Goal: Task Accomplishment & Management: Manage account settings

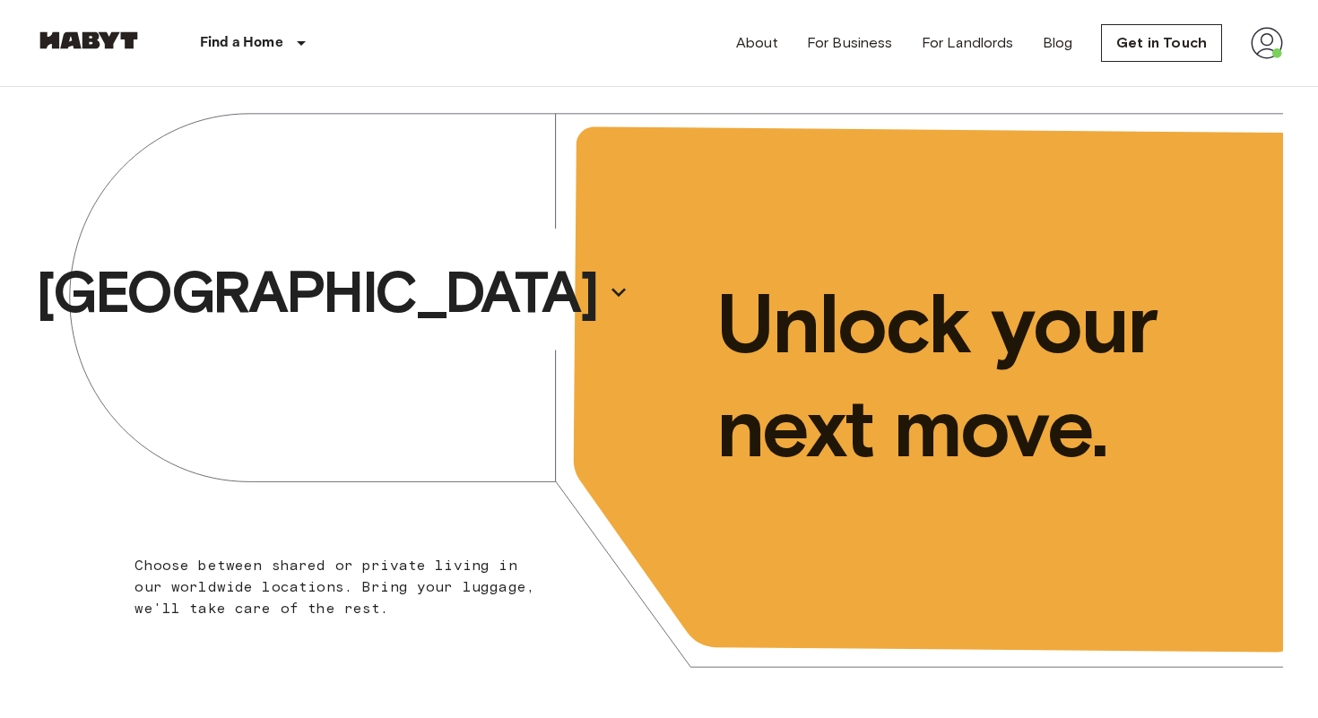
click at [1264, 40] on img at bounding box center [1267, 43] width 32 height 32
click at [1176, 69] on li "Profile" at bounding box center [1213, 75] width 179 height 32
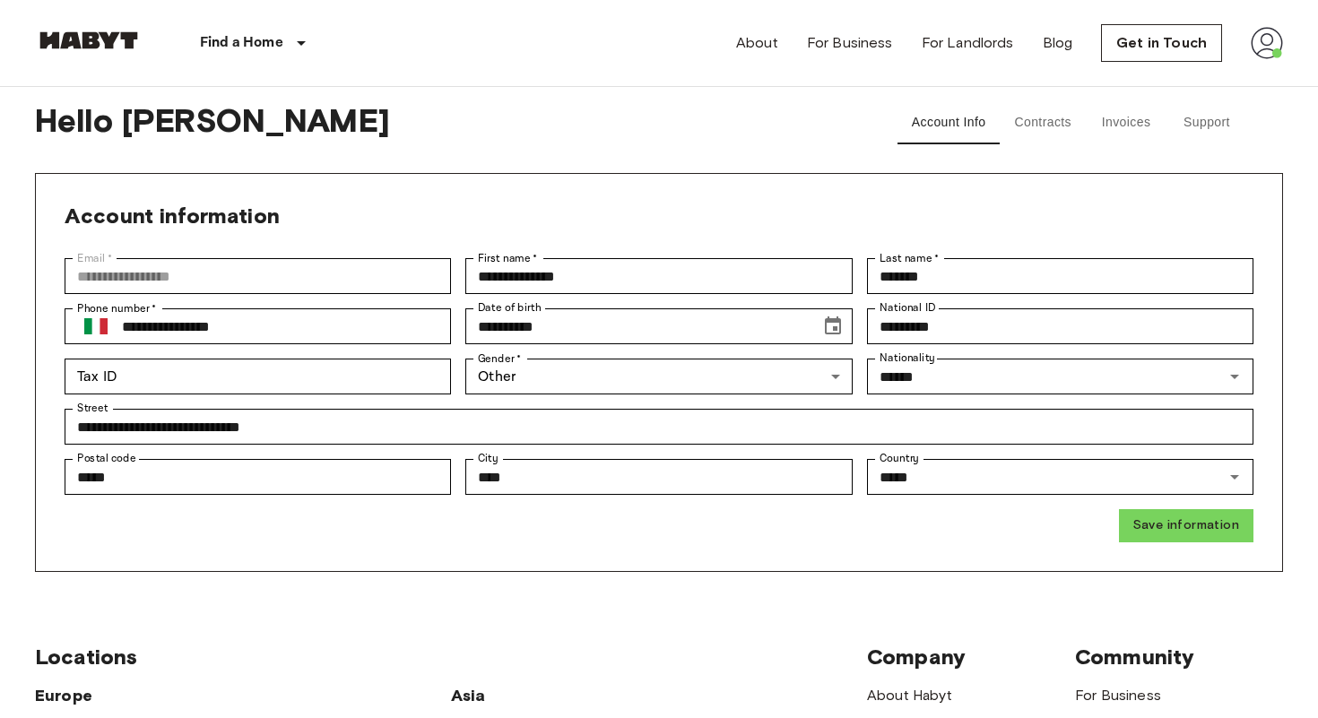
click at [1066, 112] on button "Contracts" at bounding box center [1043, 122] width 86 height 43
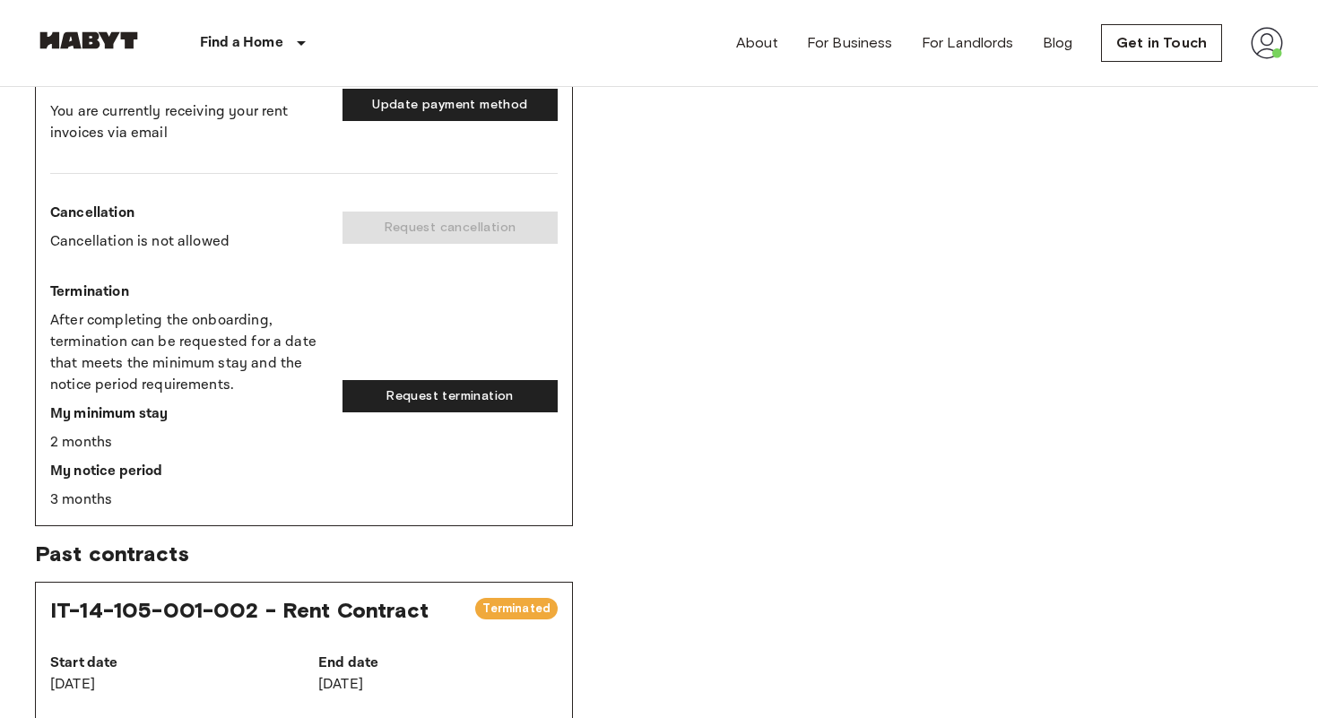
scroll to position [760, 0]
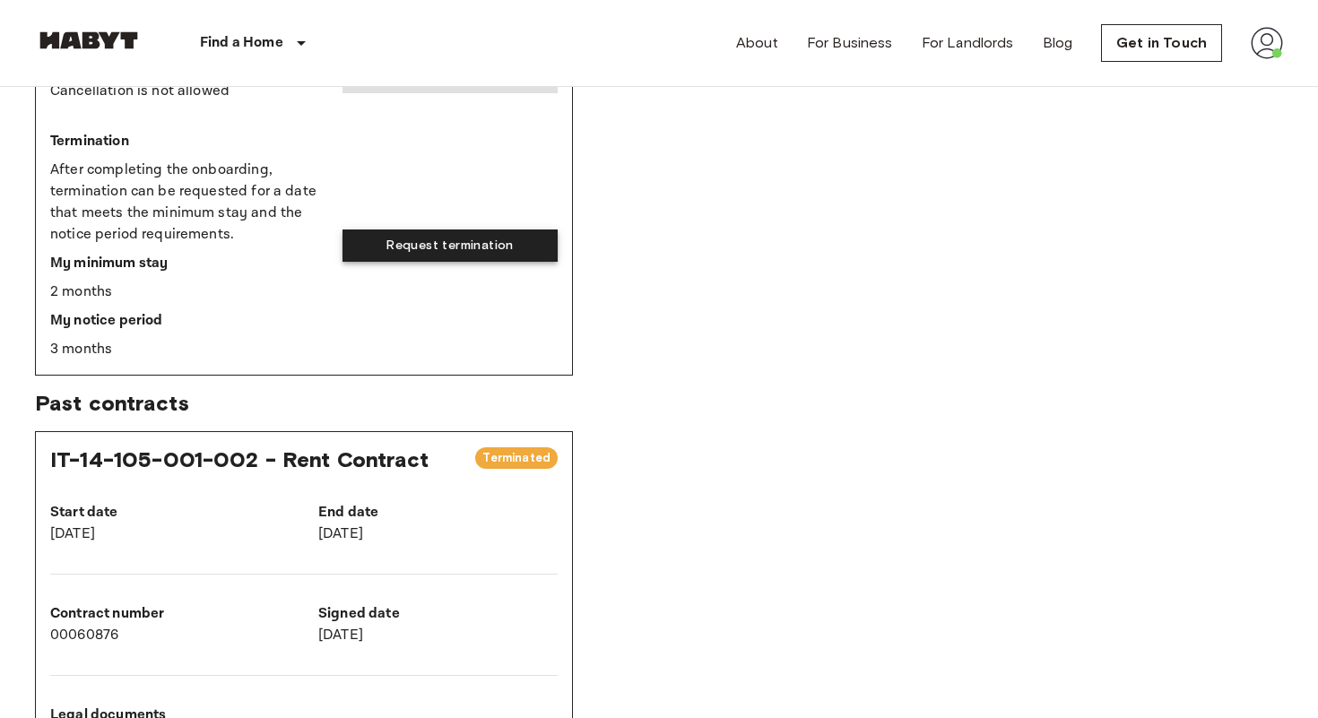
click at [507, 251] on button "Request termination" at bounding box center [449, 245] width 215 height 33
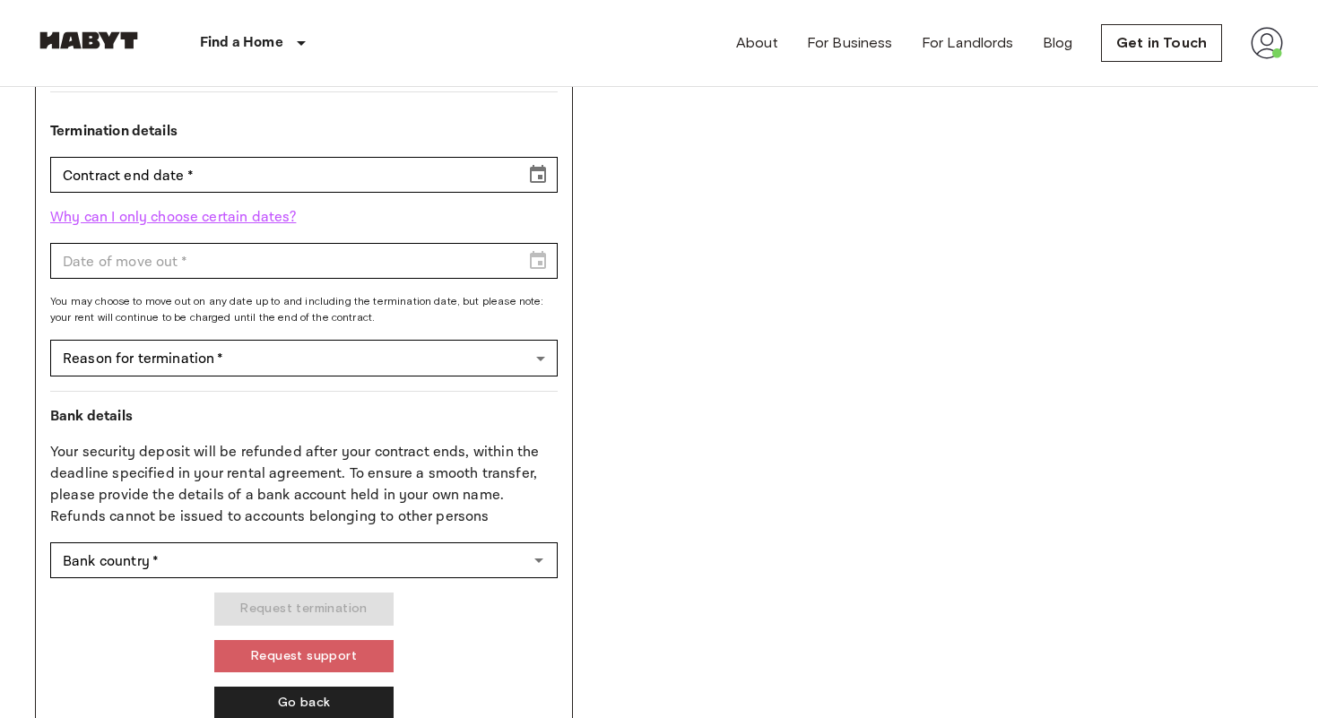
scroll to position [688, 0]
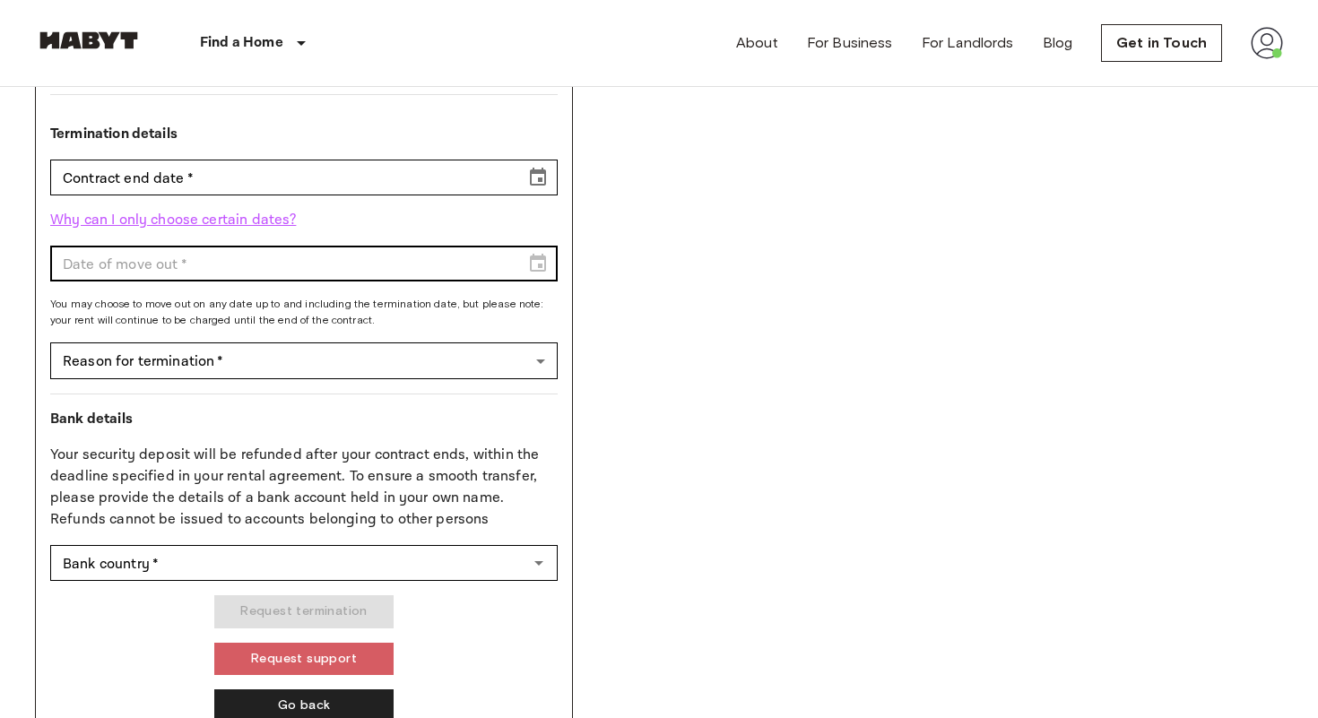
click at [545, 264] on div "Date of move out   *" at bounding box center [303, 264] width 507 height 36
click at [533, 264] on div "Date of move out   *" at bounding box center [303, 264] width 507 height 36
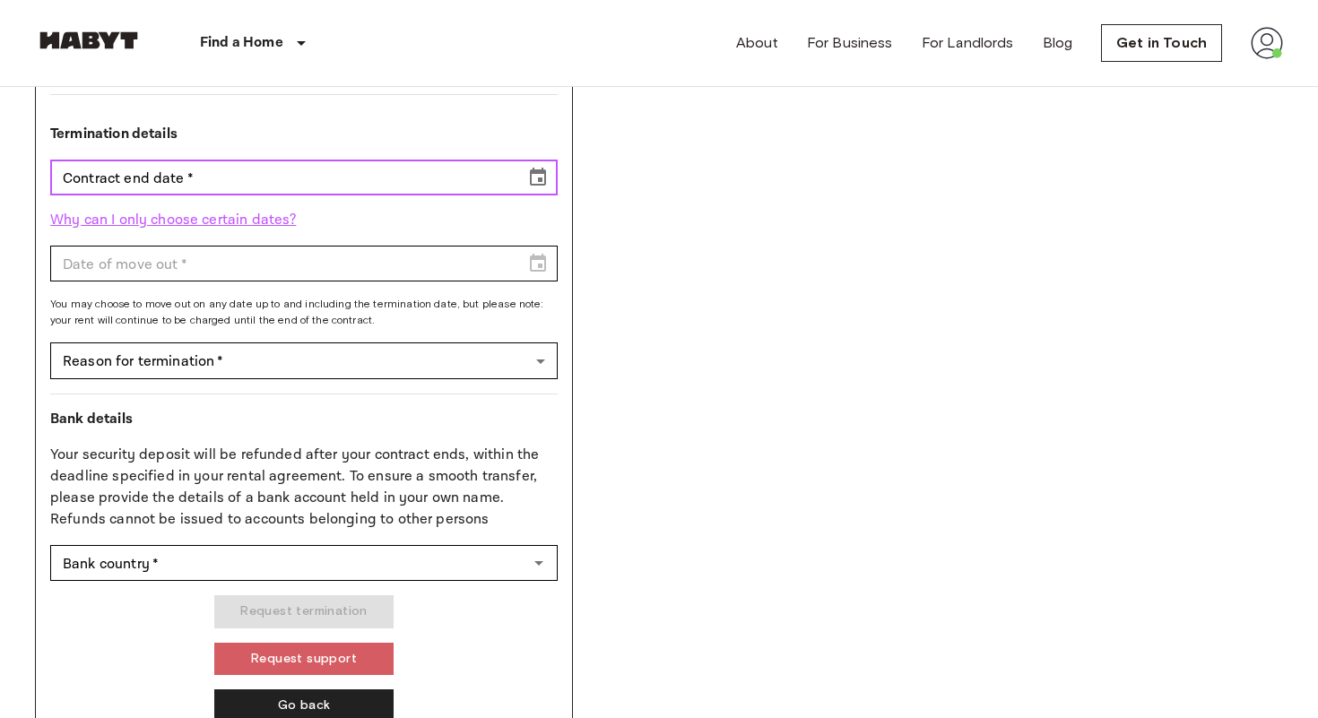
click at [237, 193] on input "Contract end date   *" at bounding box center [281, 178] width 463 height 36
click at [533, 175] on icon "Choose date" at bounding box center [538, 178] width 22 height 22
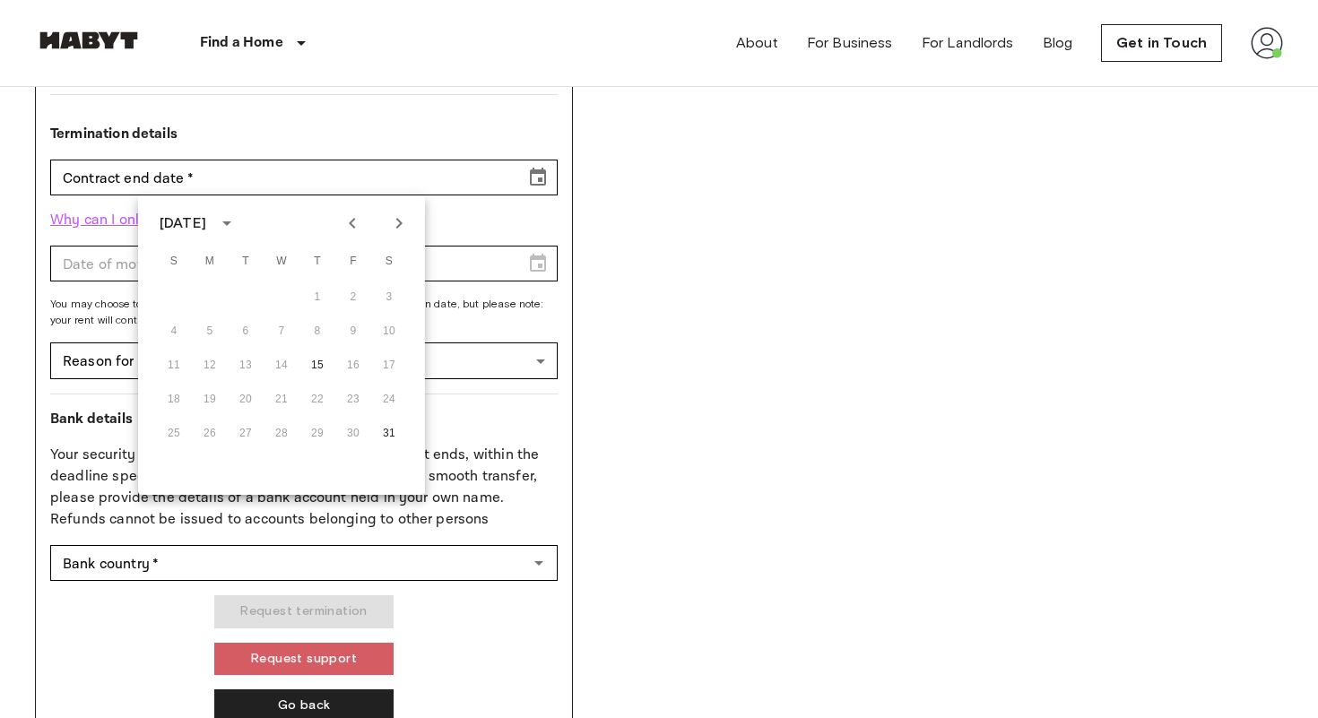
click at [354, 363] on div "11 12 13 14 15 16 17" at bounding box center [281, 366] width 287 height 32
click at [385, 432] on button "31" at bounding box center [389, 434] width 32 height 32
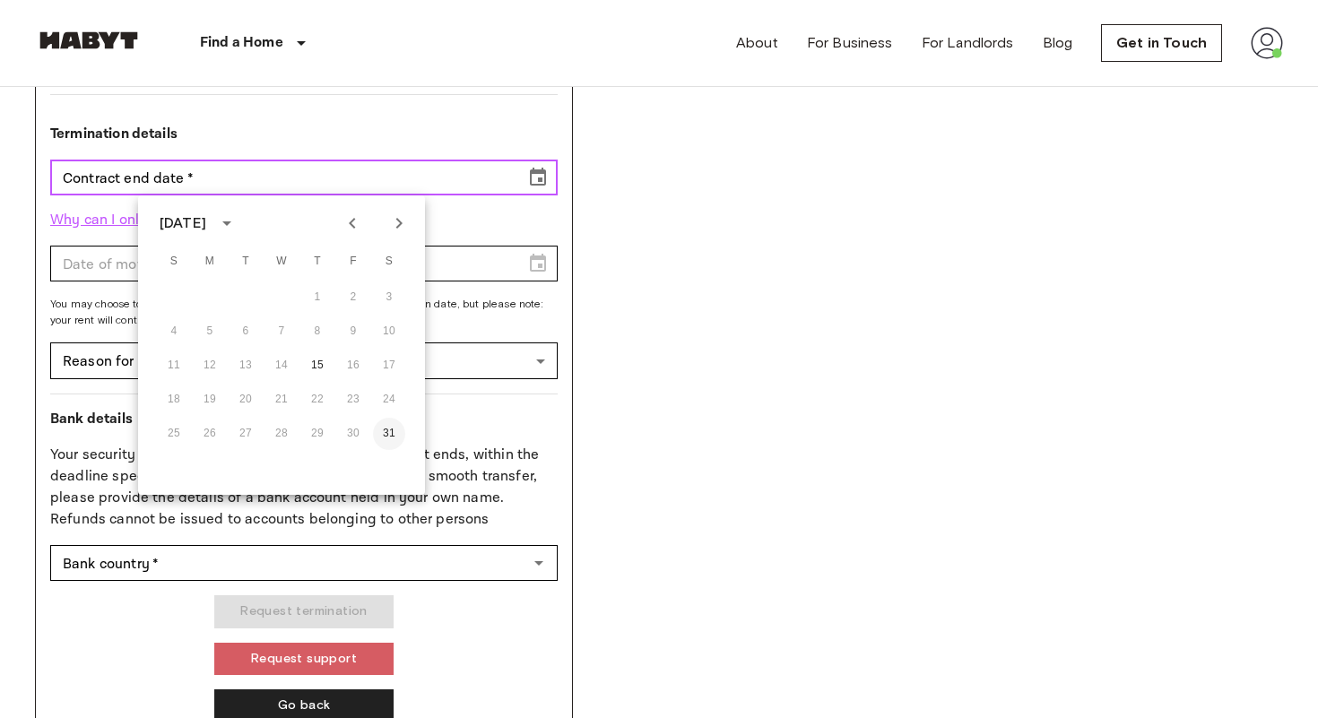
type input "**********"
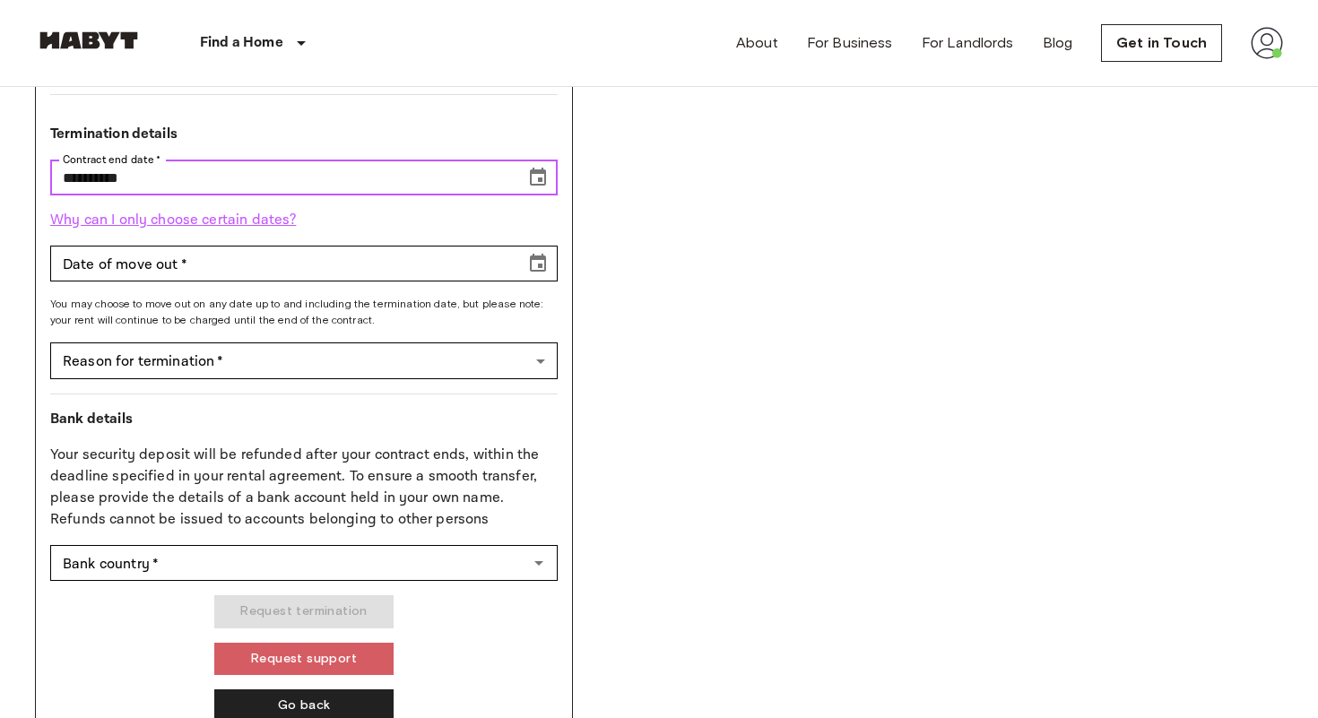
click at [542, 169] on icon "Choose date, selected date is Jan 31, 2026" at bounding box center [538, 177] width 16 height 18
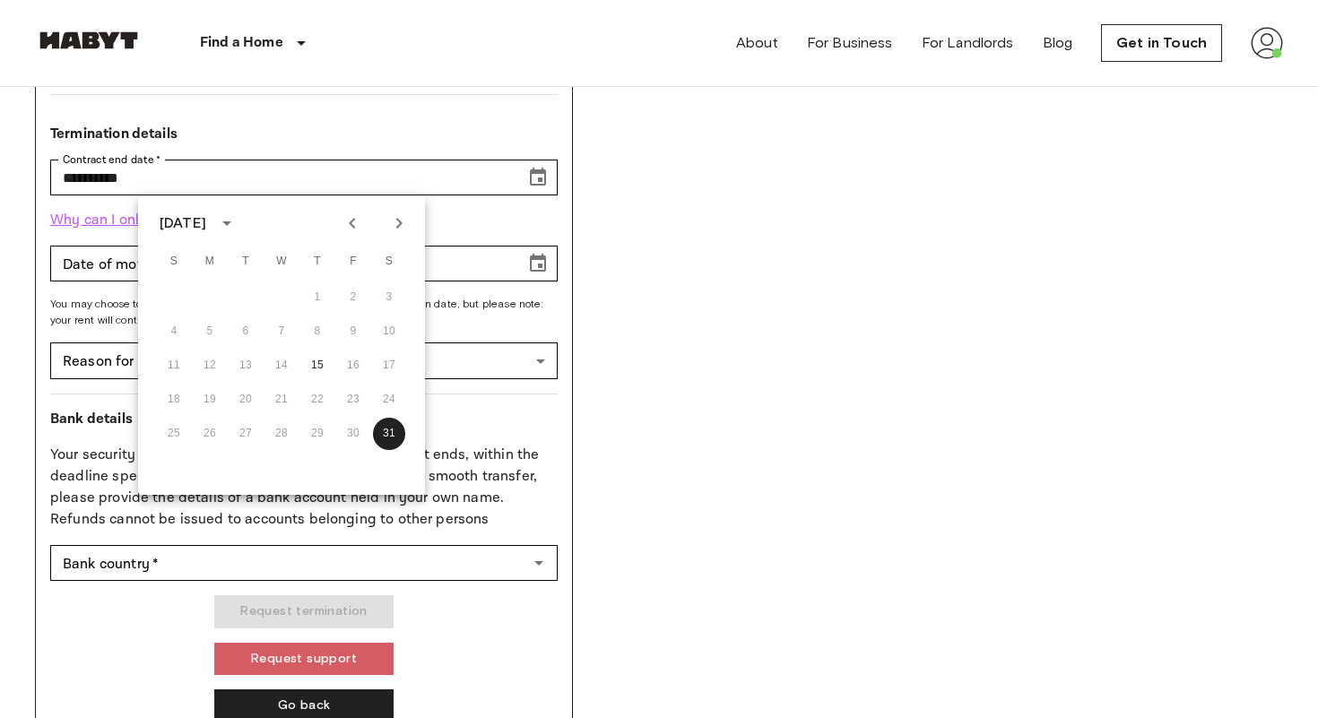
click at [348, 221] on icon "Previous month" at bounding box center [353, 223] width 22 height 22
click at [348, 222] on icon "Previous month" at bounding box center [353, 223] width 22 height 22
click at [282, 370] on div "12 13 14 15 16 17 18" at bounding box center [281, 366] width 287 height 32
click at [333, 437] on div "26 27 28 29 30 31" at bounding box center [281, 434] width 287 height 32
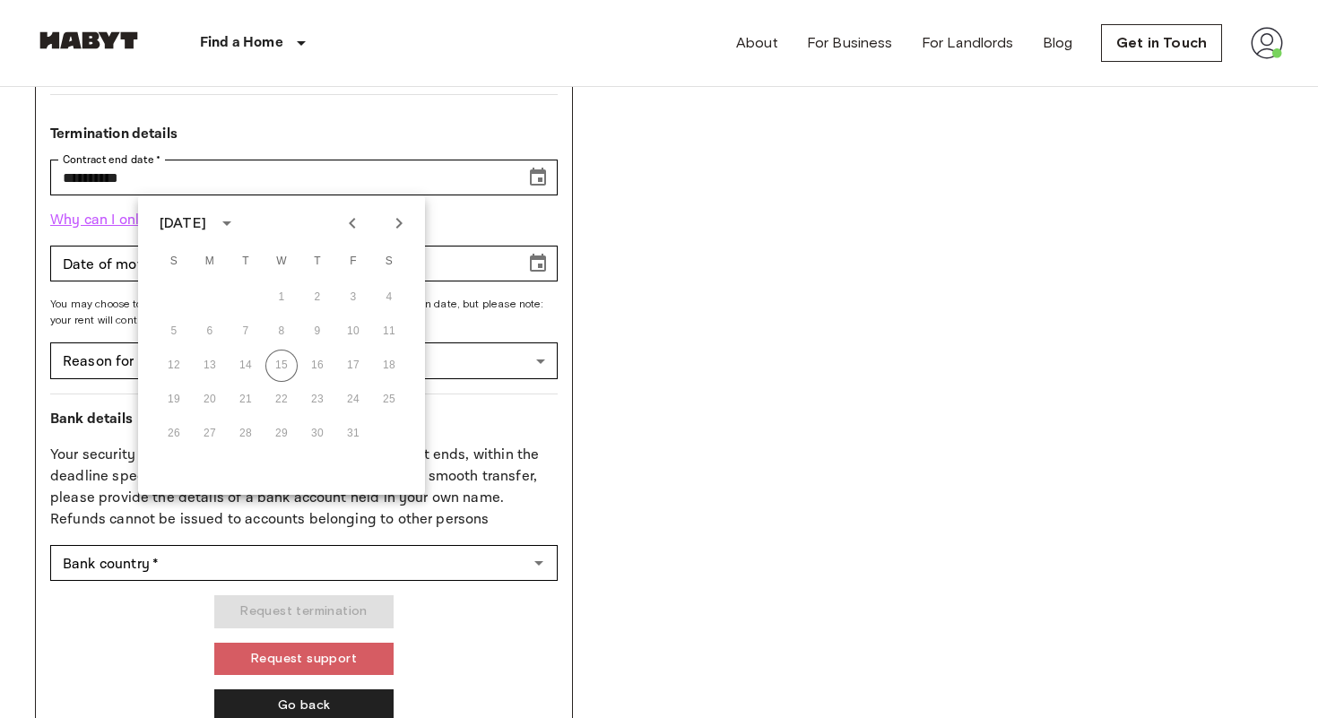
click at [344, 436] on div "26 27 28 29 30 31" at bounding box center [281, 434] width 287 height 32
click at [628, 412] on div "**********" at bounding box center [659, 132] width 1248 height 1212
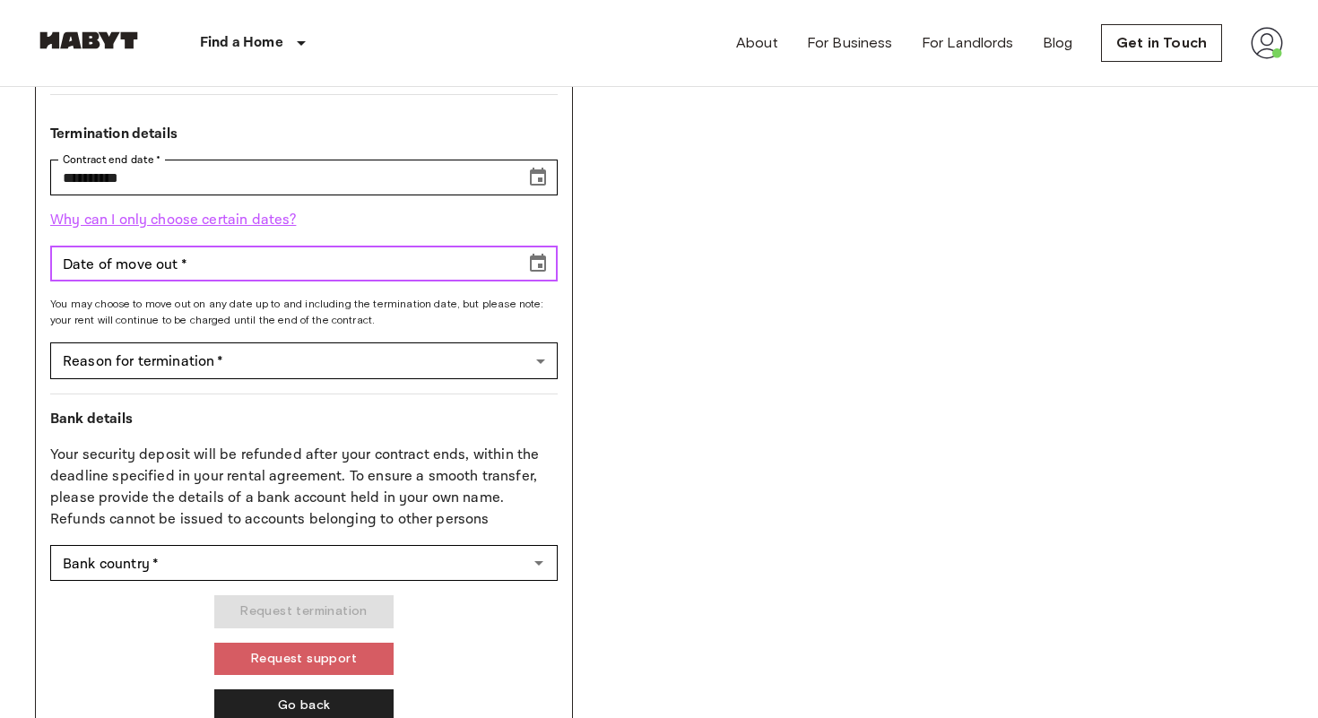
click at [537, 259] on icon "Choose date" at bounding box center [538, 263] width 16 height 18
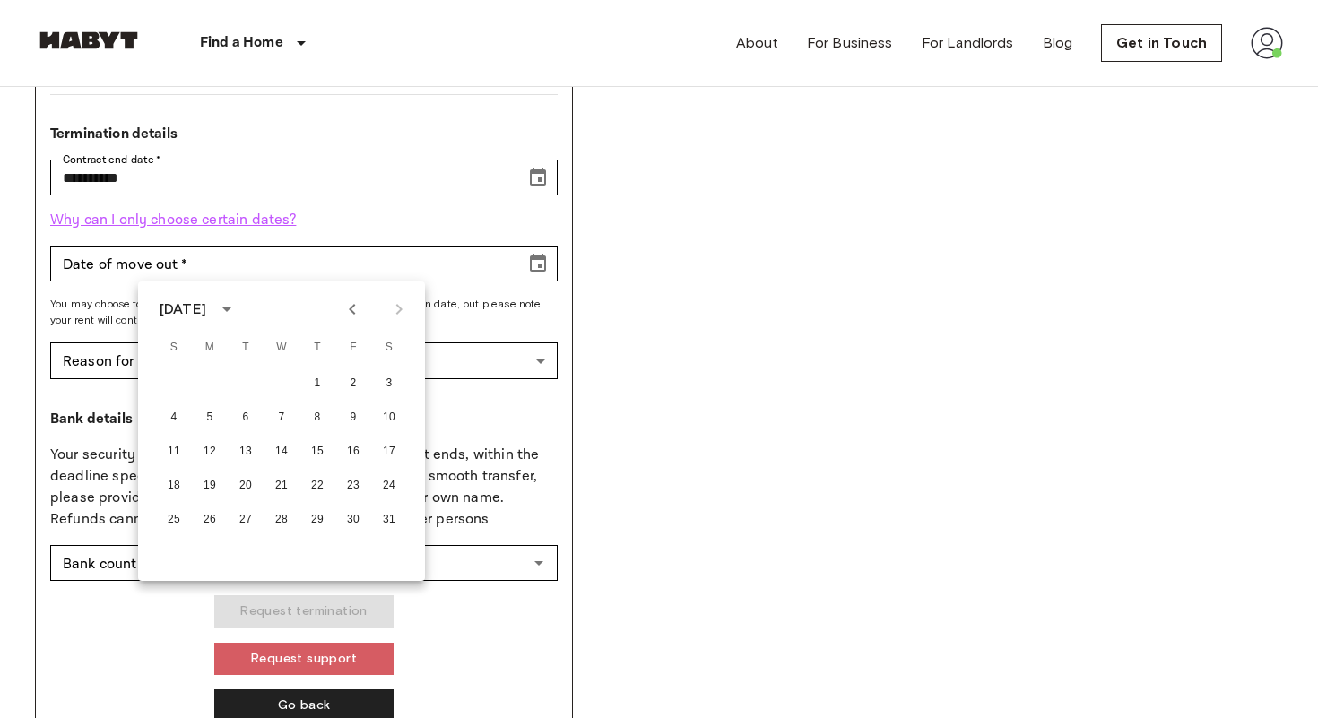
click at [687, 344] on div "**********" at bounding box center [659, 132] width 1248 height 1212
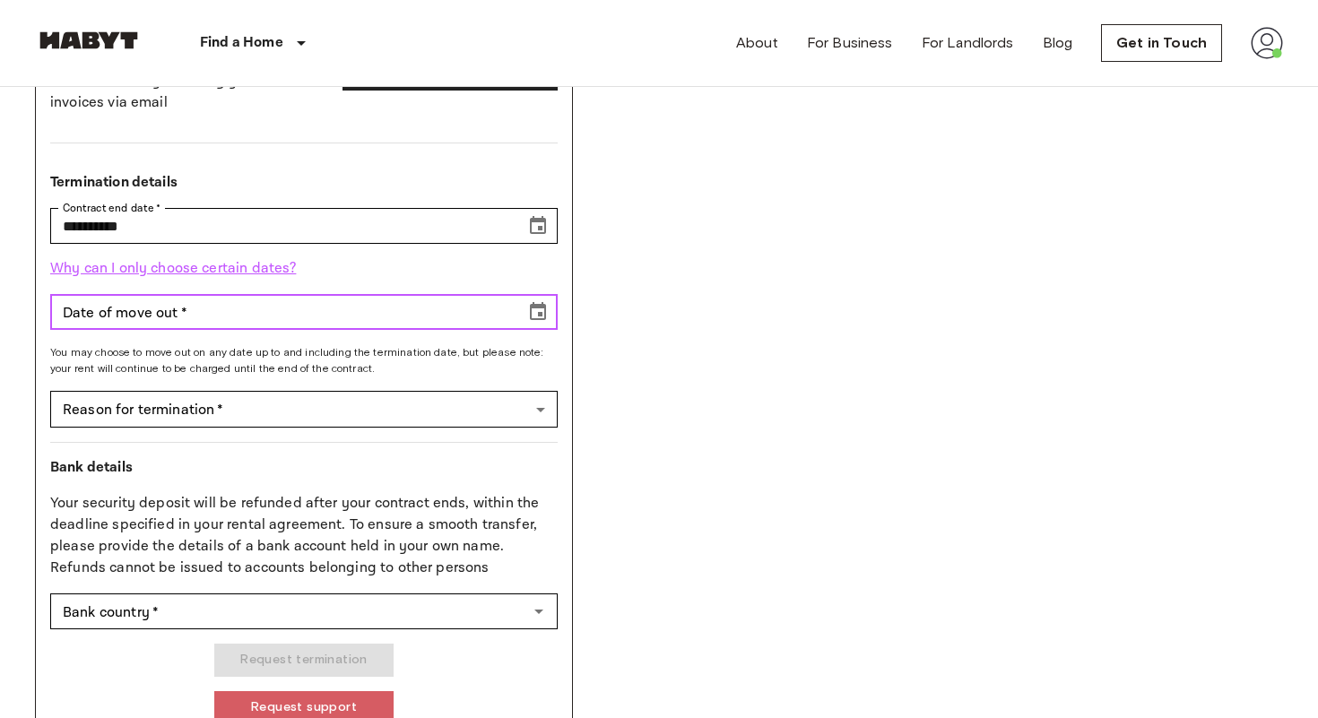
scroll to position [637, 0]
click at [546, 313] on icon "Choose date" at bounding box center [538, 315] width 22 height 22
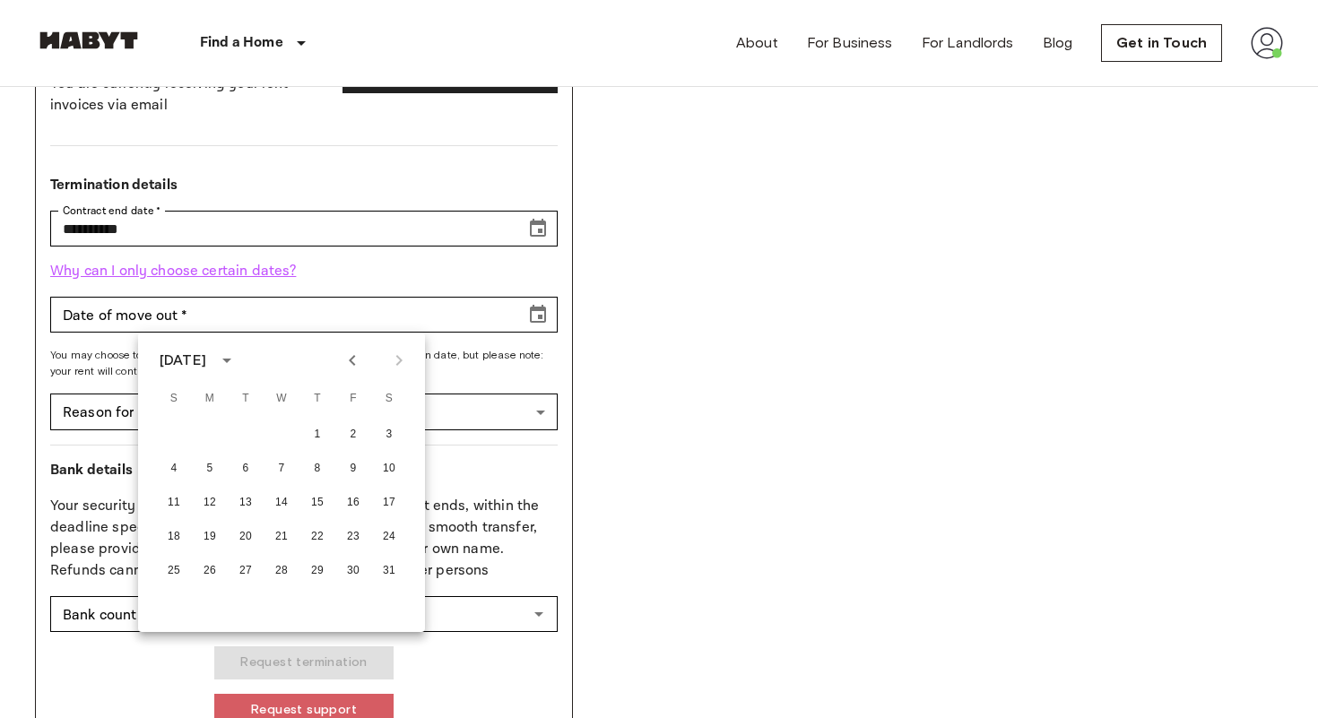
click at [344, 368] on icon "Previous month" at bounding box center [353, 361] width 22 height 22
click at [707, 271] on div "**********" at bounding box center [659, 183] width 1248 height 1212
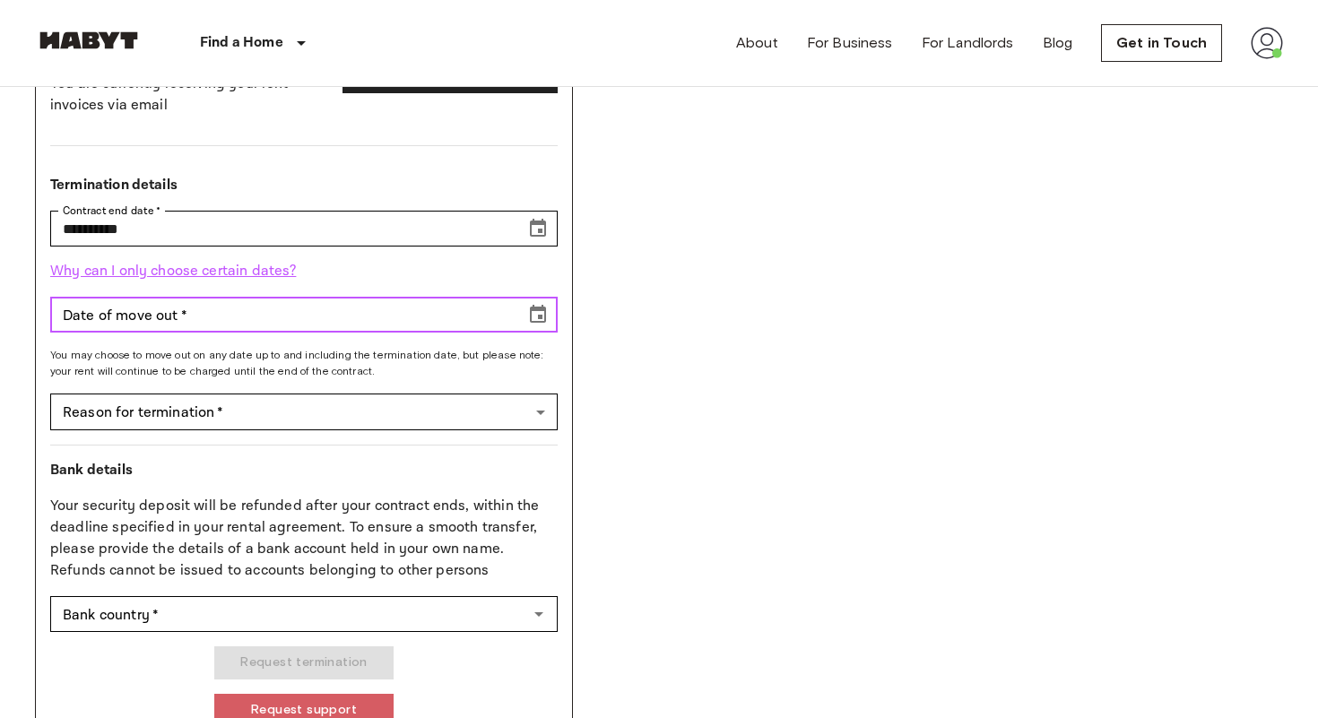
click at [538, 321] on icon "Choose date" at bounding box center [538, 314] width 16 height 18
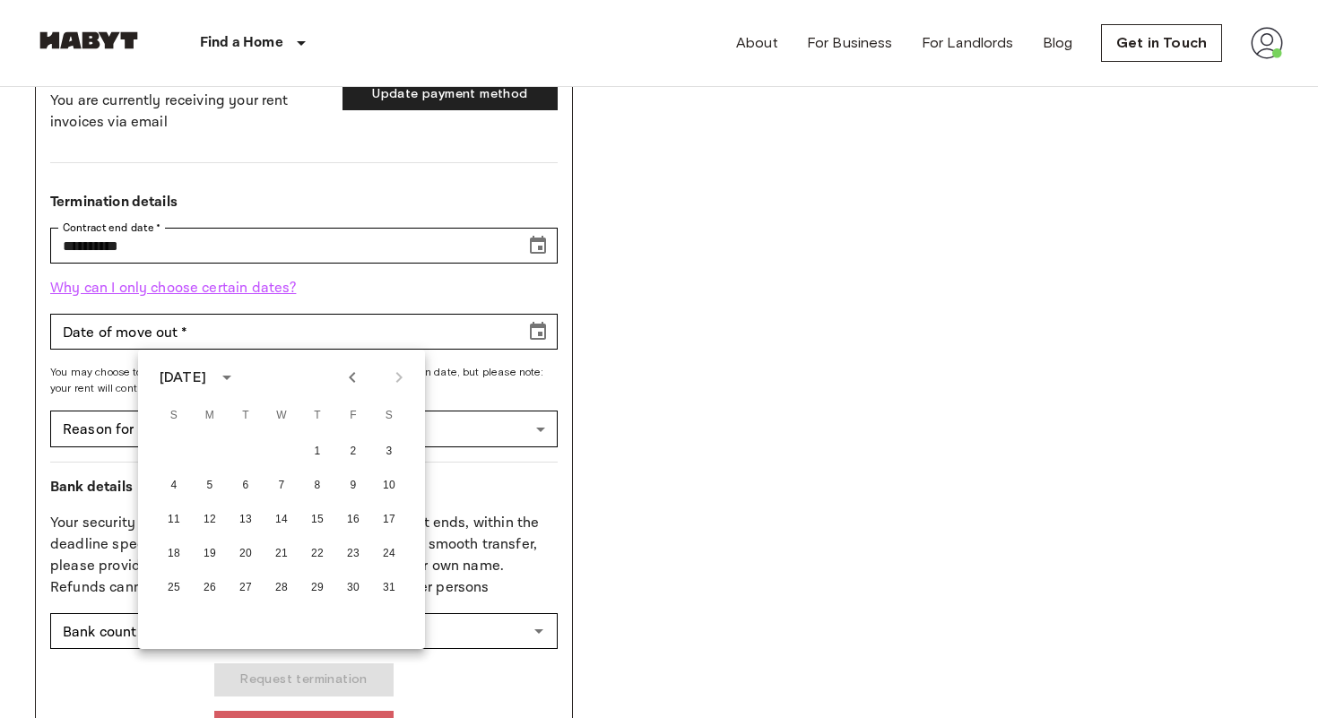
scroll to position [619, 0]
click at [351, 386] on icon "Previous month" at bounding box center [353, 379] width 22 height 22
click at [213, 554] on button "20" at bounding box center [210, 555] width 32 height 32
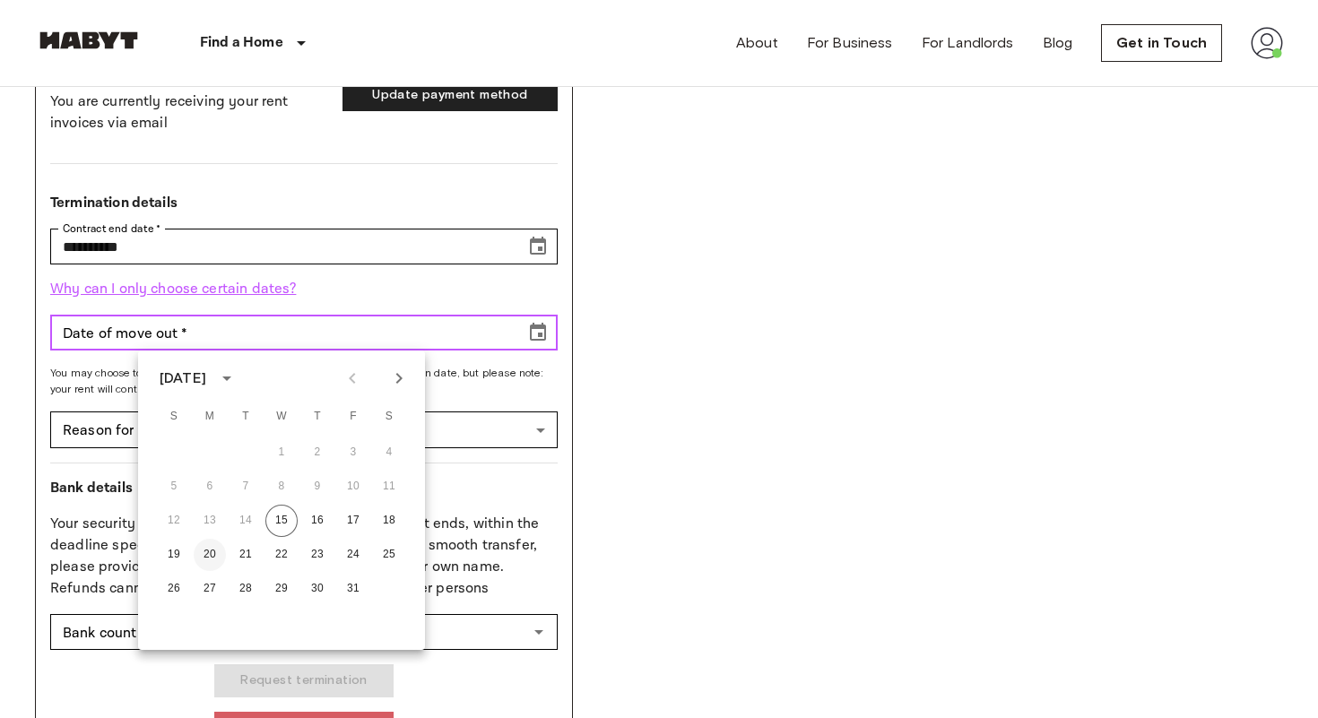
type input "**********"
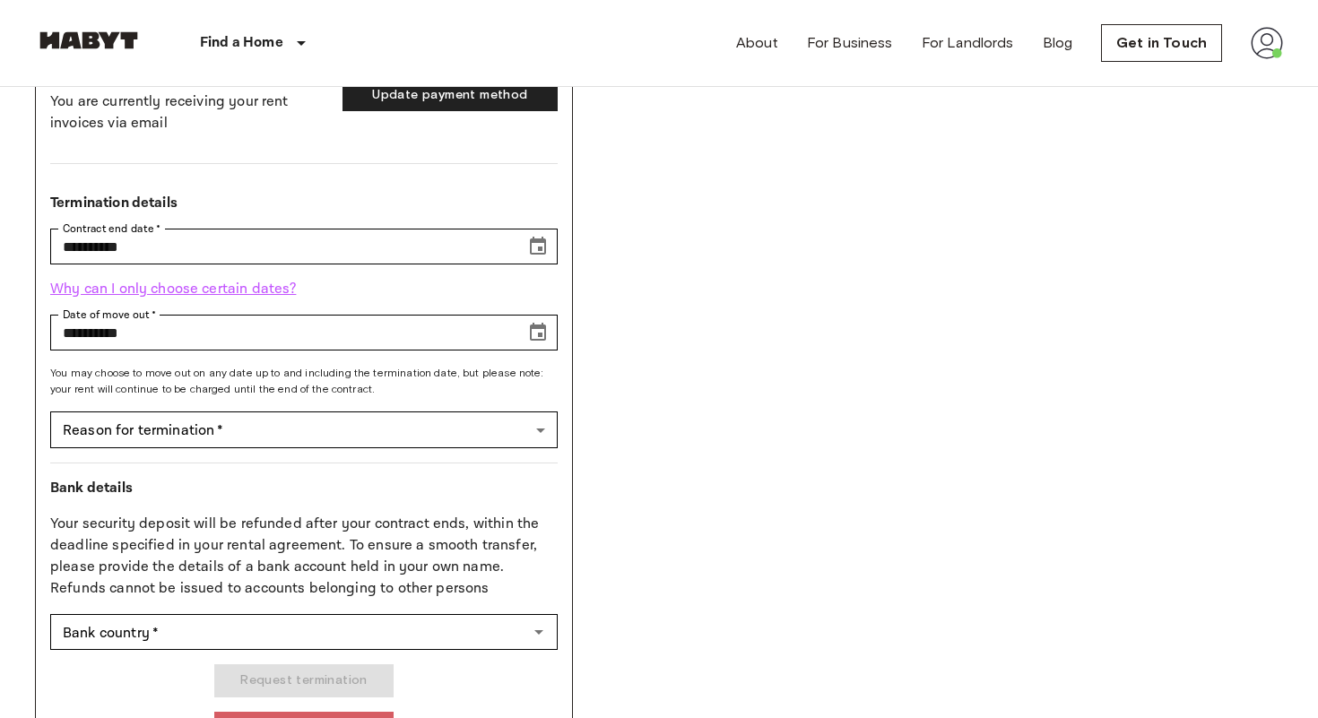
click at [663, 388] on div "**********" at bounding box center [659, 201] width 1248 height 1212
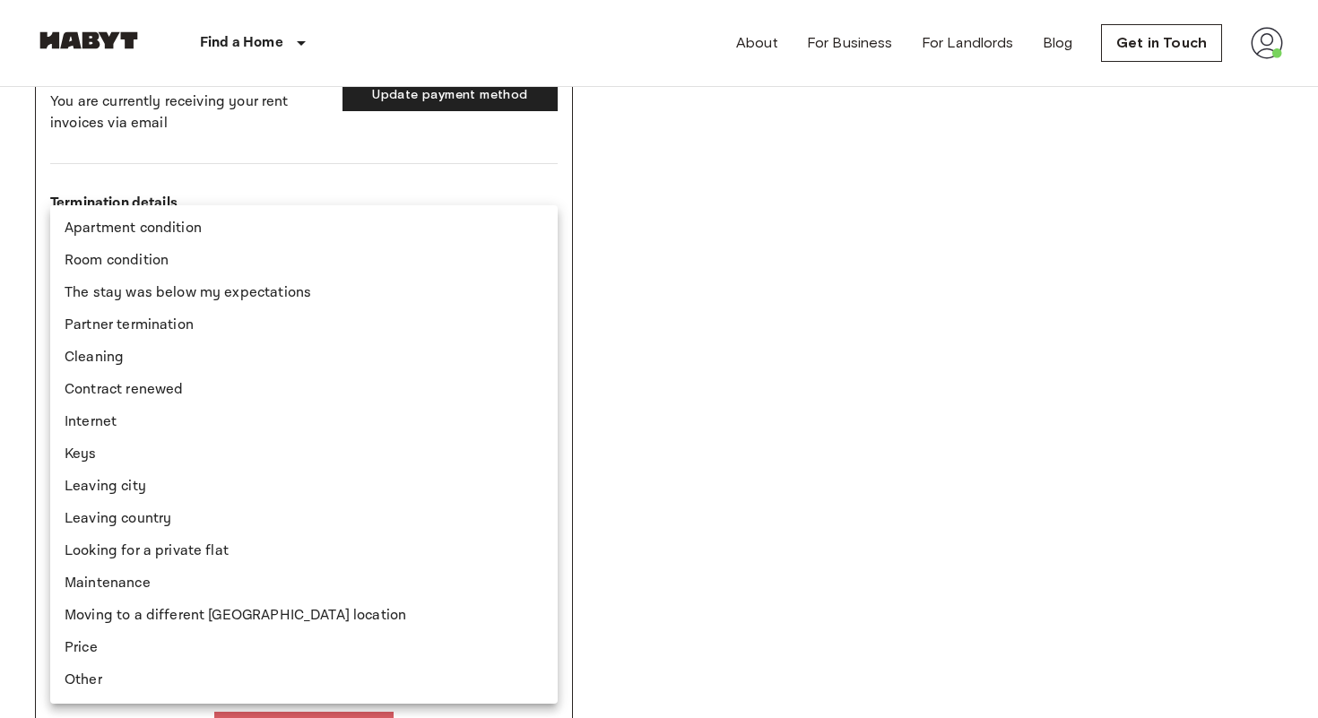
click at [798, 386] on div at bounding box center [659, 359] width 1318 height 718
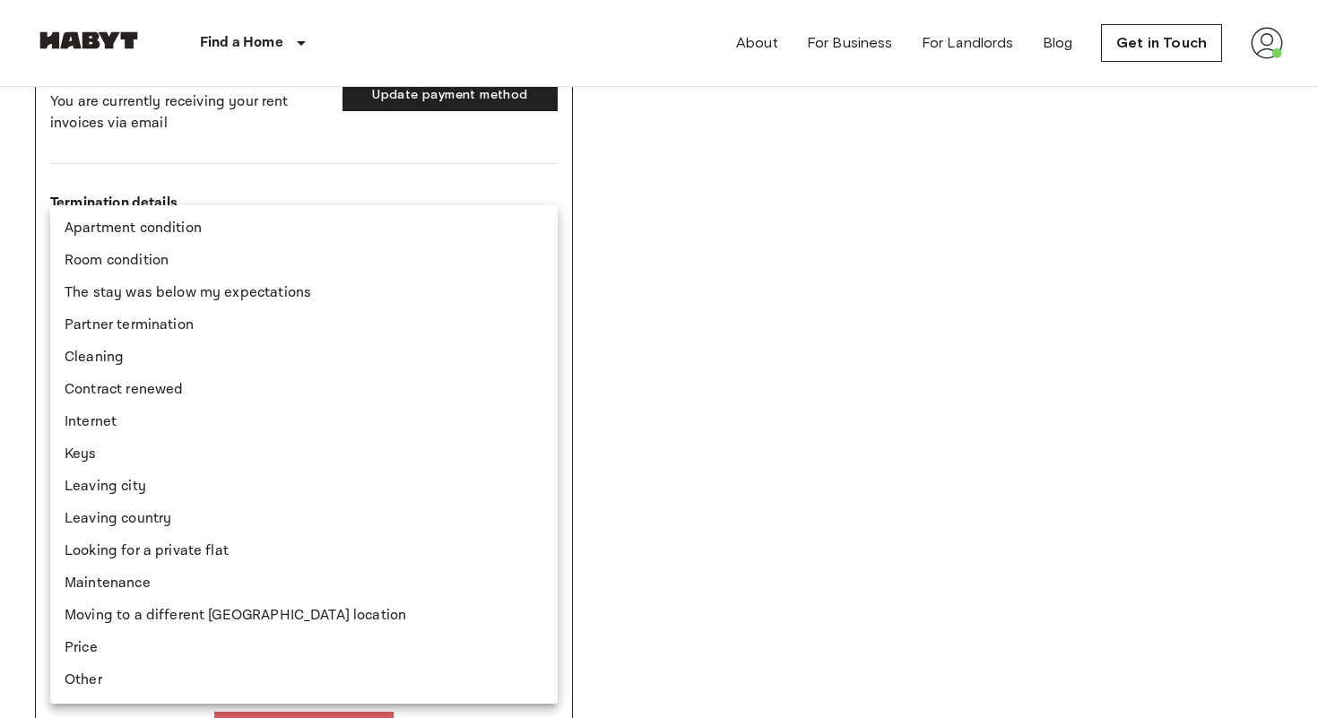
click at [671, 218] on div at bounding box center [659, 359] width 1318 height 718
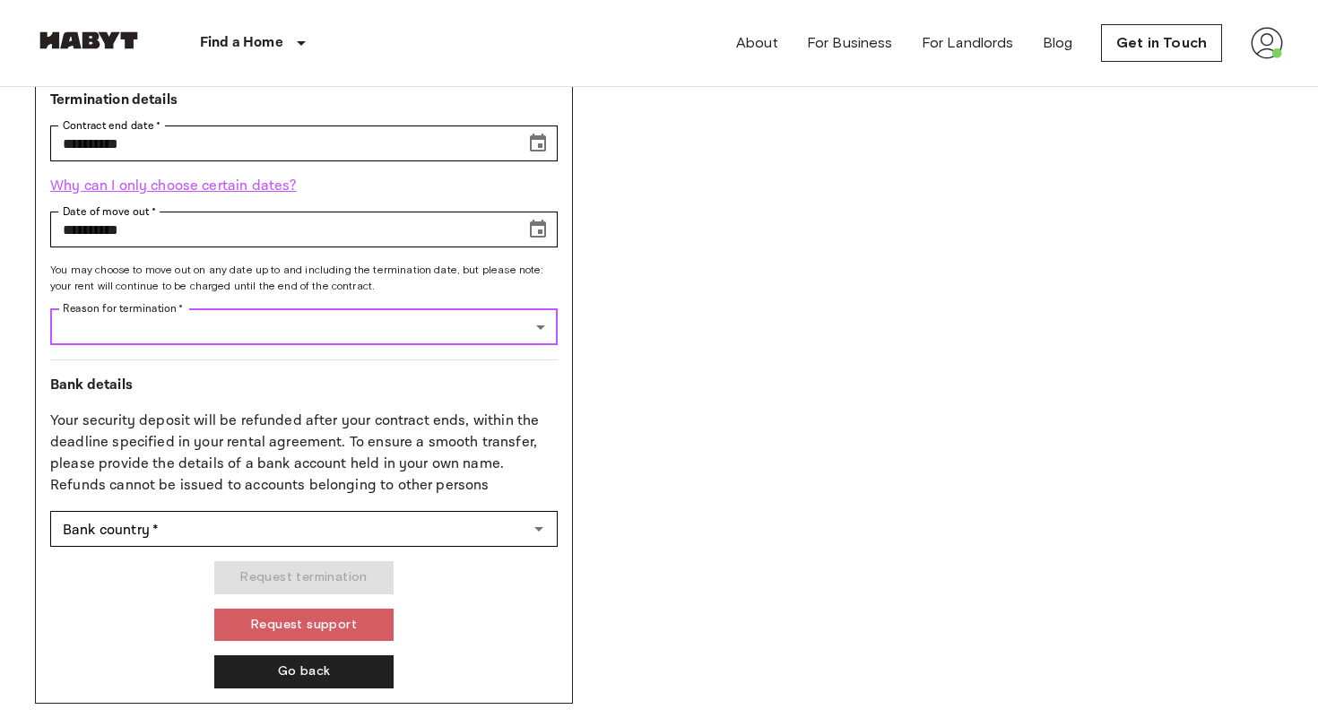
scroll to position [713, 0]
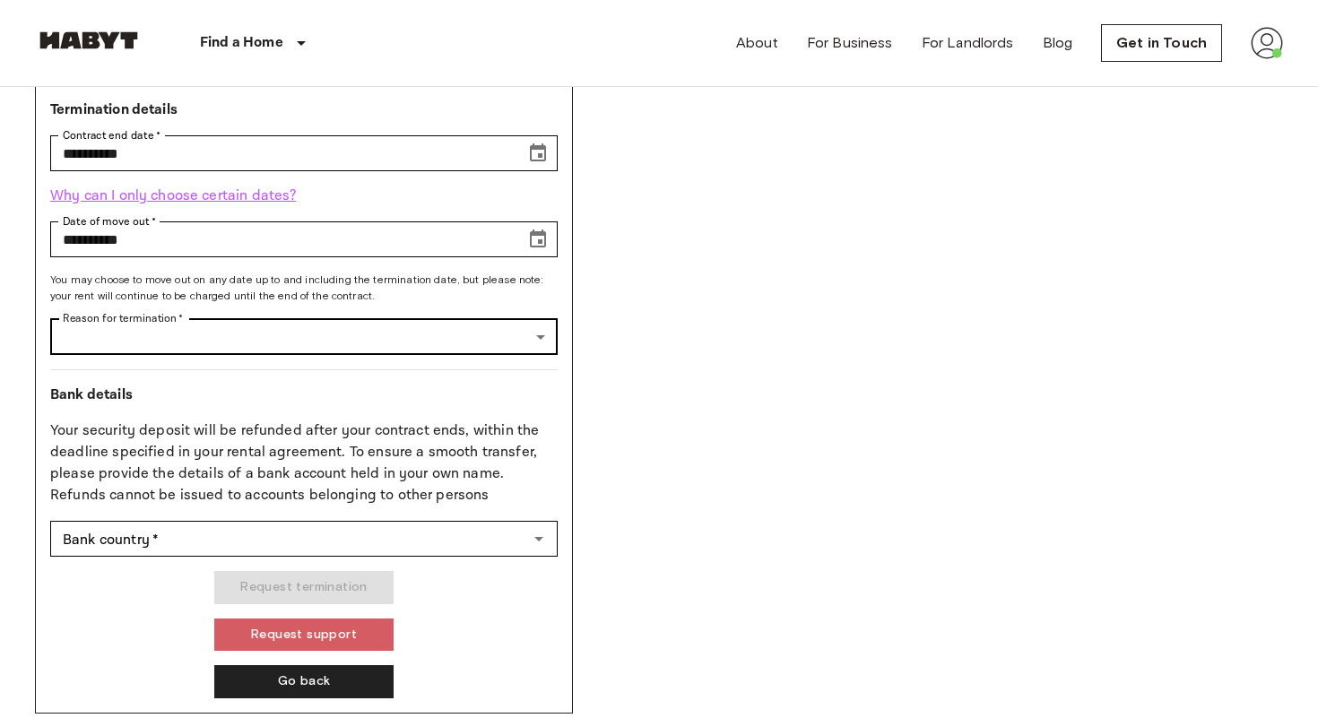
click at [524, 329] on body "**********" at bounding box center [659, 641] width 1318 height 2709
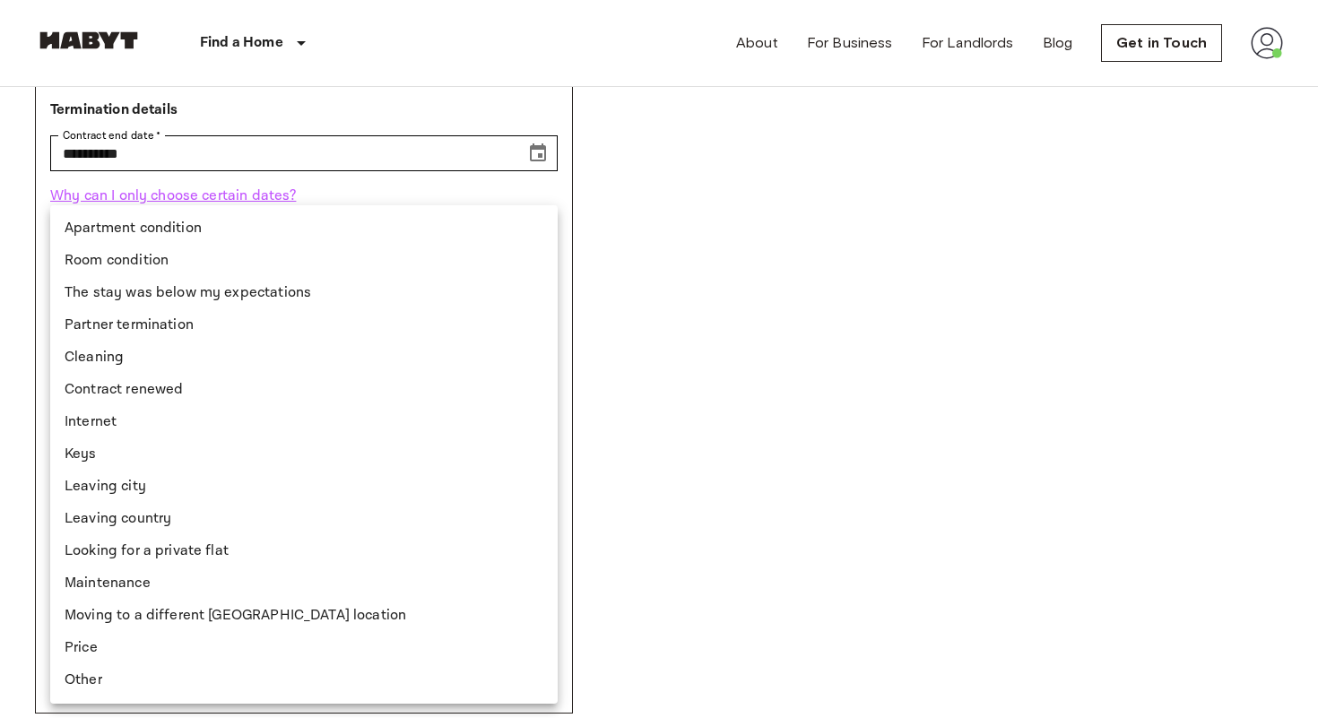
click at [306, 509] on li "Leaving country" at bounding box center [303, 519] width 507 height 32
type input "**********"
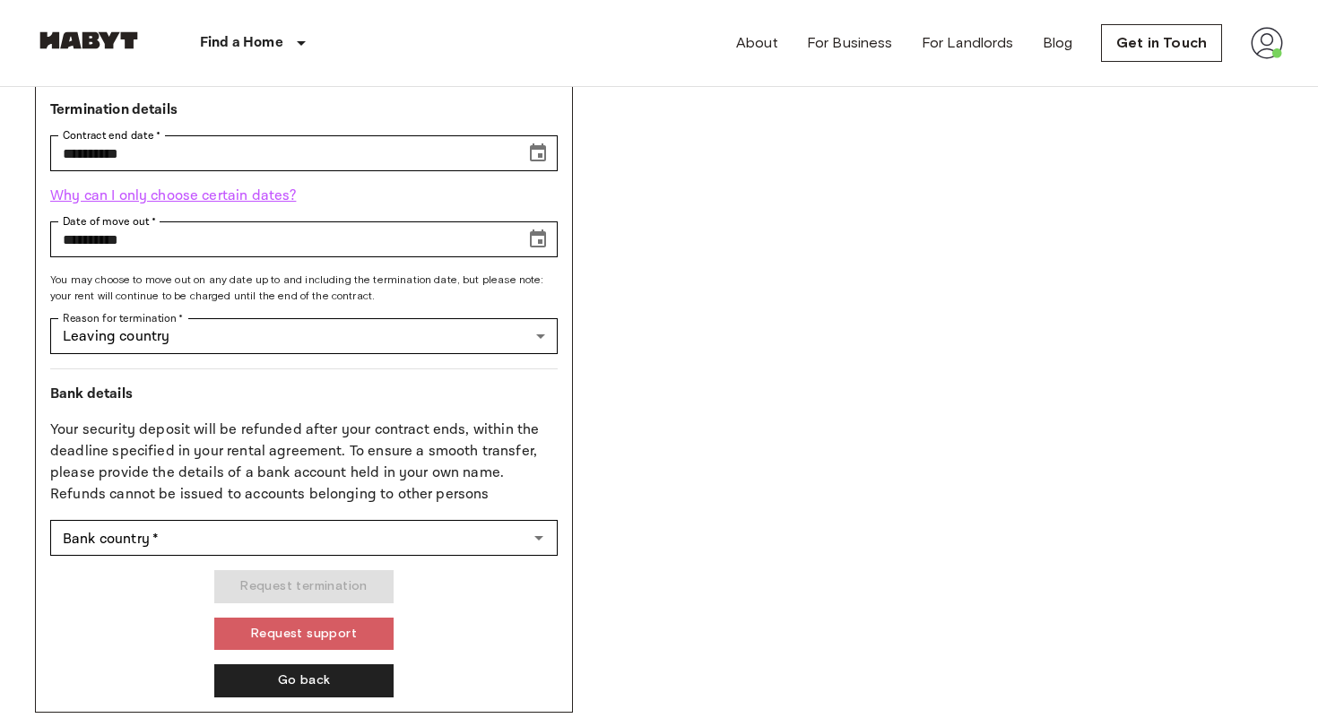
click at [450, 420] on p "Your security deposit will be refunded after your contract ends, within the dea…" at bounding box center [303, 463] width 507 height 86
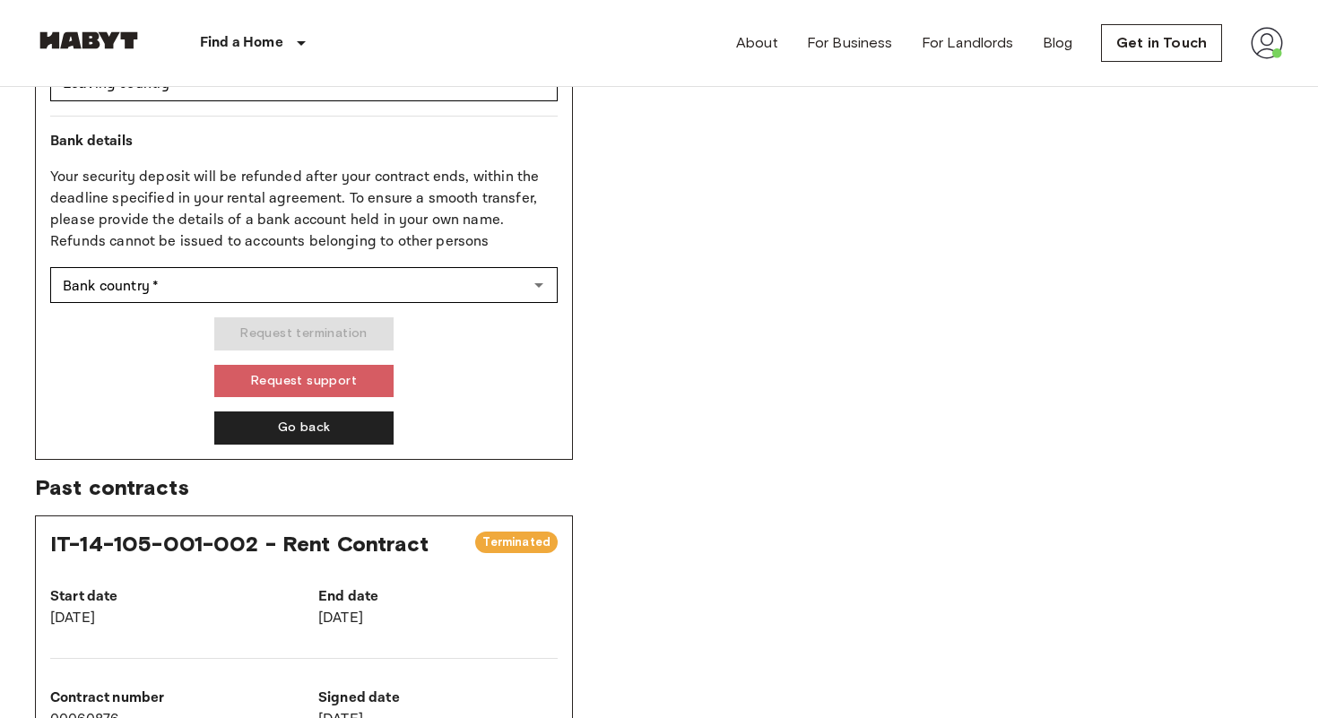
scroll to position [966, 0]
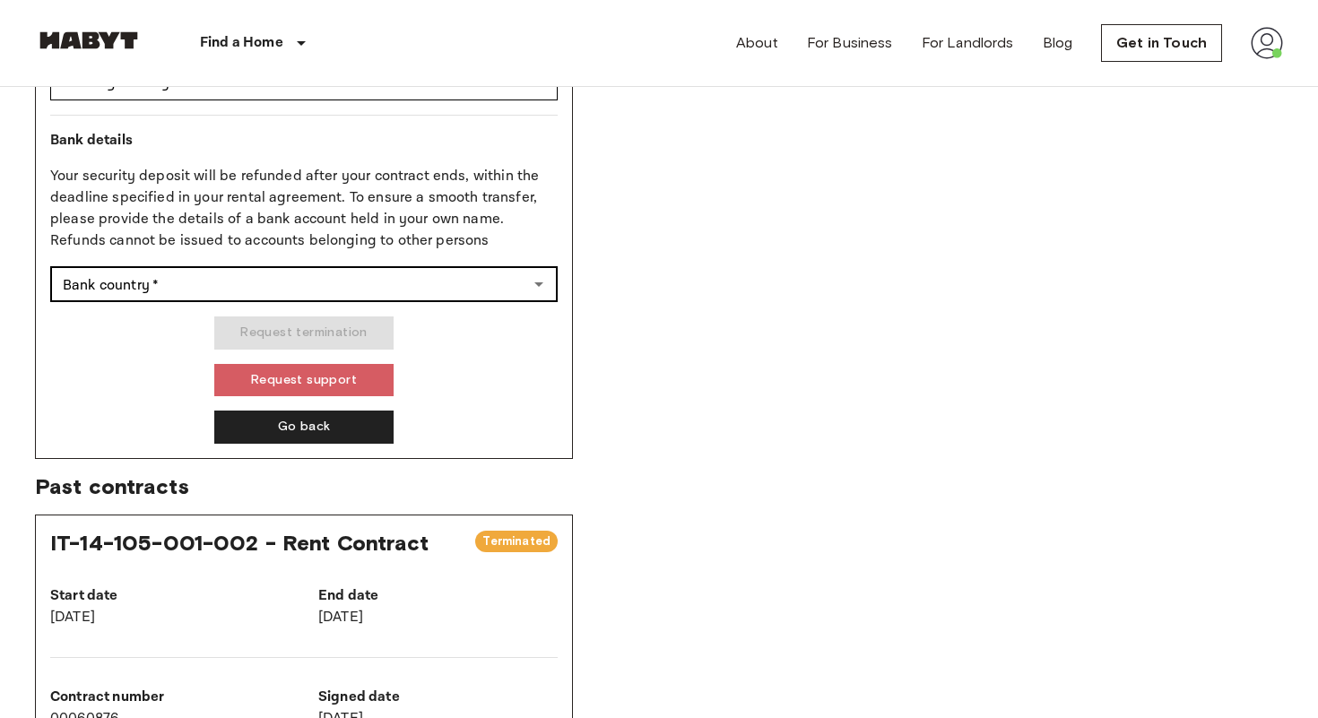
click at [528, 273] on icon "Open" at bounding box center [539, 284] width 22 height 22
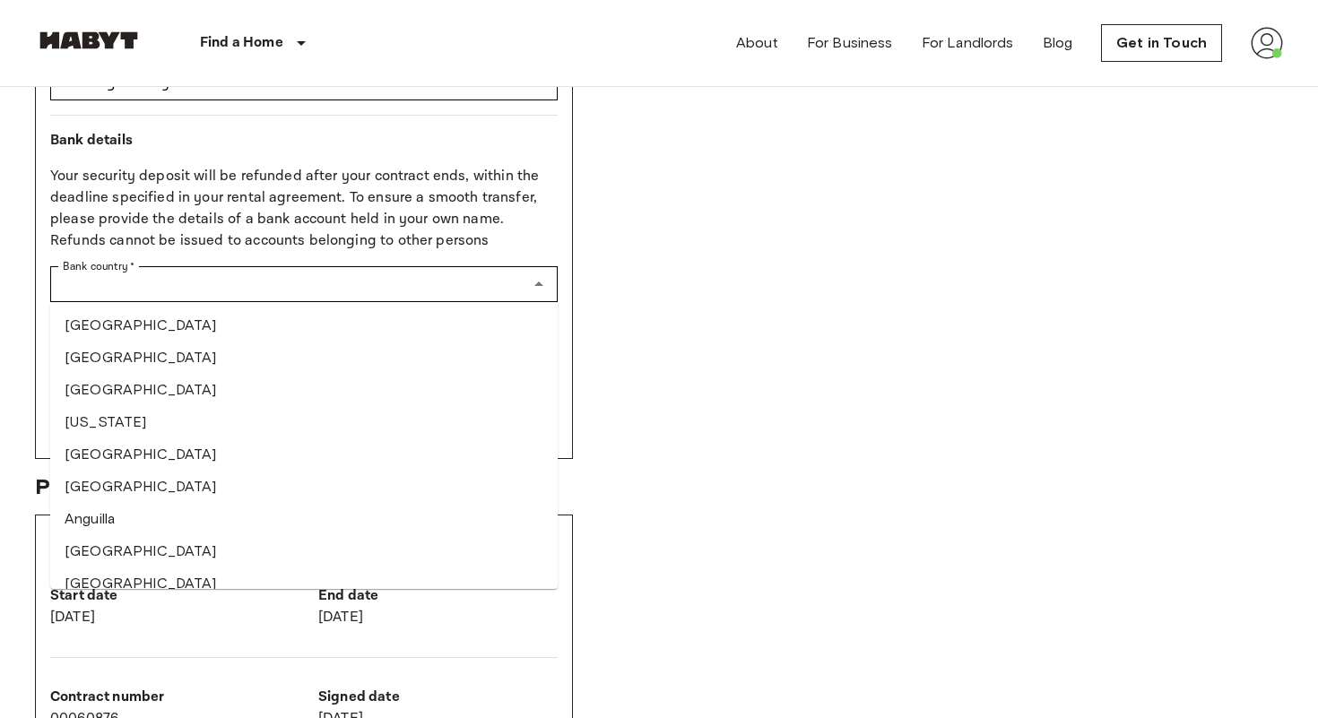
click at [491, 227] on p "Your security deposit will be refunded after your contract ends, within the dea…" at bounding box center [303, 209] width 507 height 86
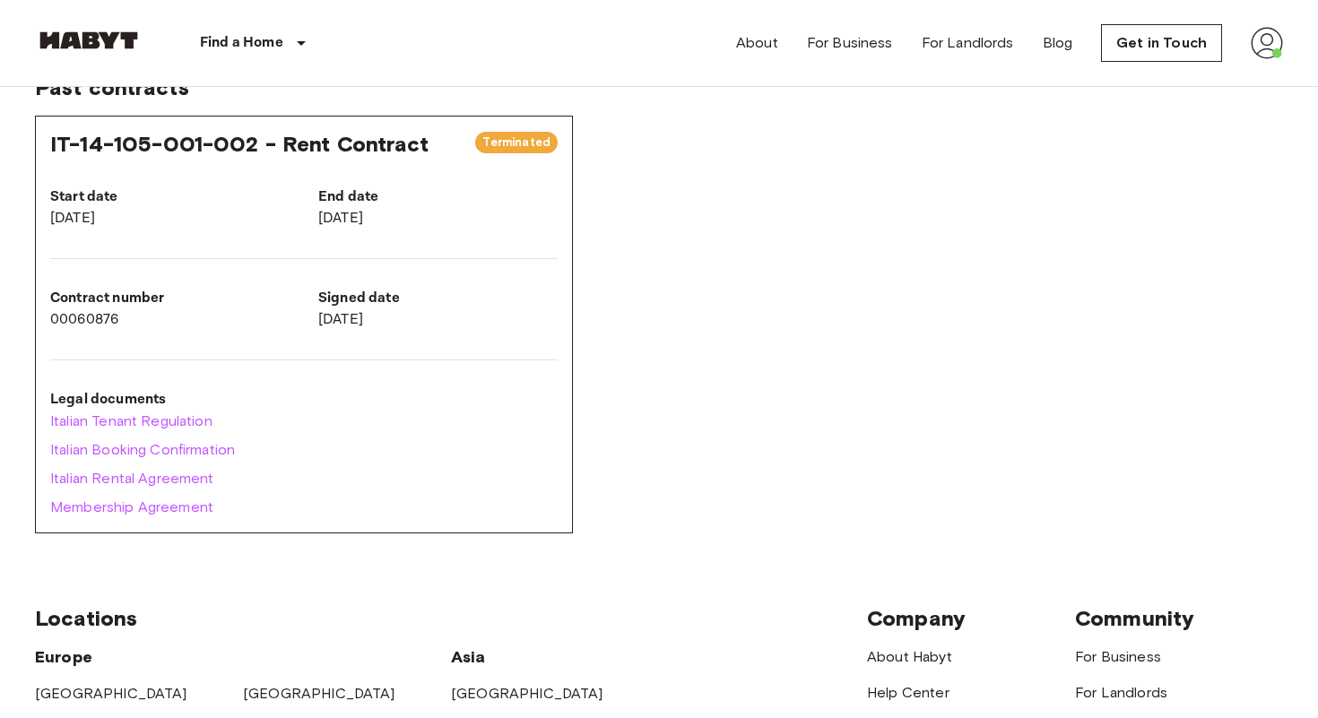
scroll to position [1372, 0]
